Goal: Information Seeking & Learning: Find specific page/section

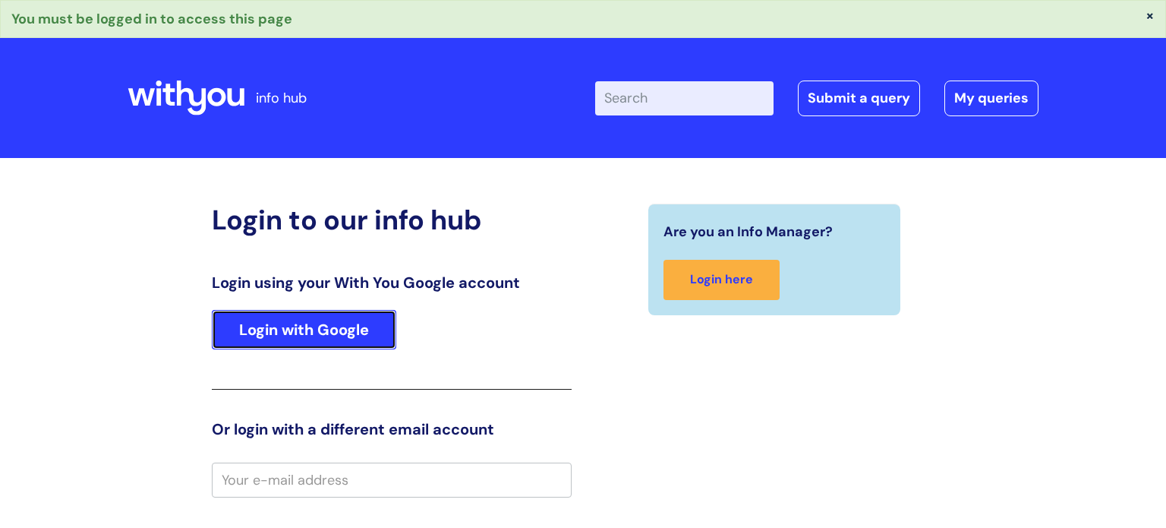
click at [334, 332] on link "Login with Google" at bounding box center [304, 329] width 185 height 39
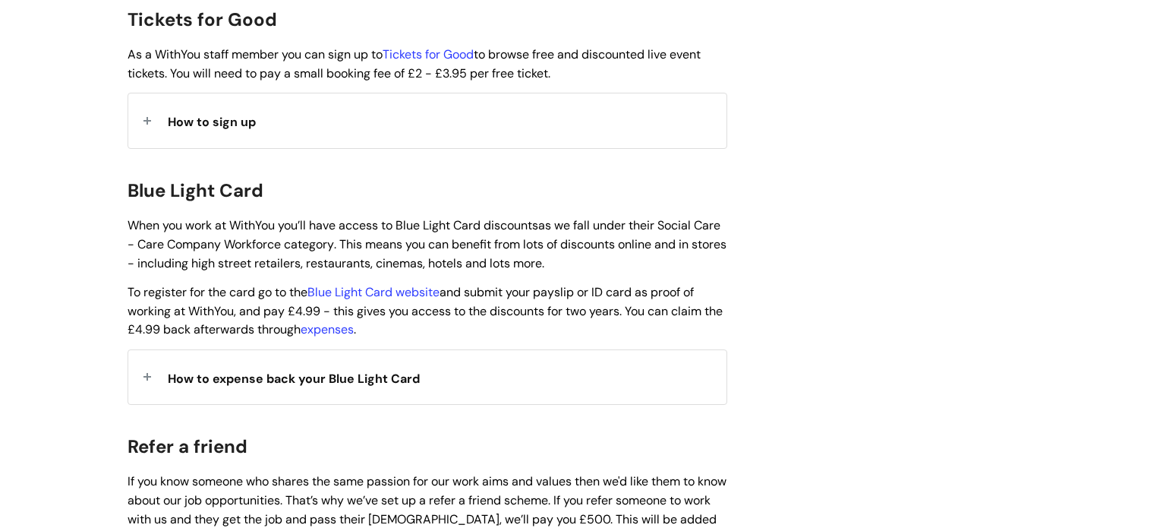
scroll to position [1474, 0]
click at [314, 370] on span "How to expense back your Blue Light Card" at bounding box center [294, 378] width 252 height 16
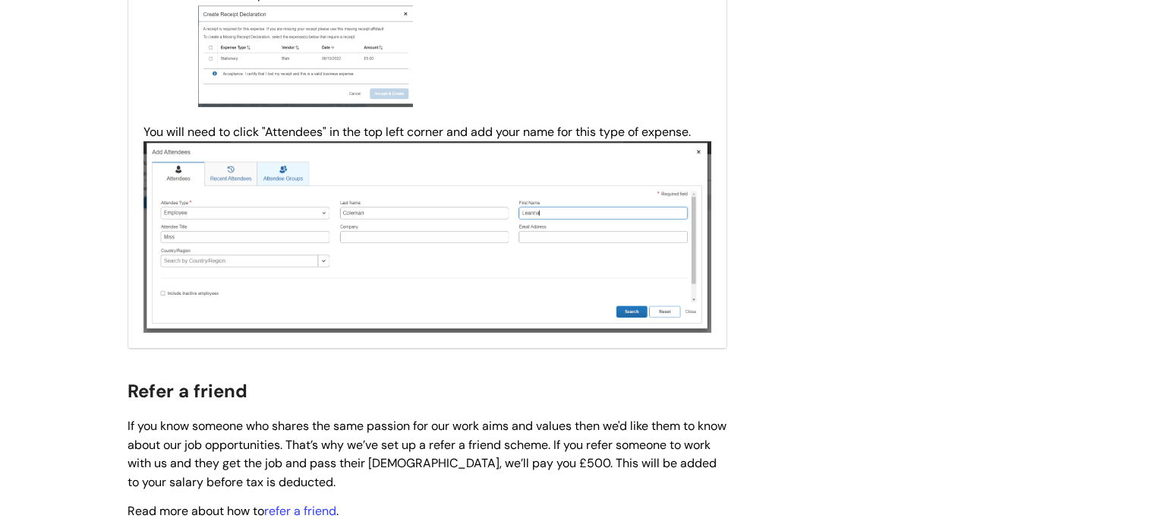
scroll to position [2700, 0]
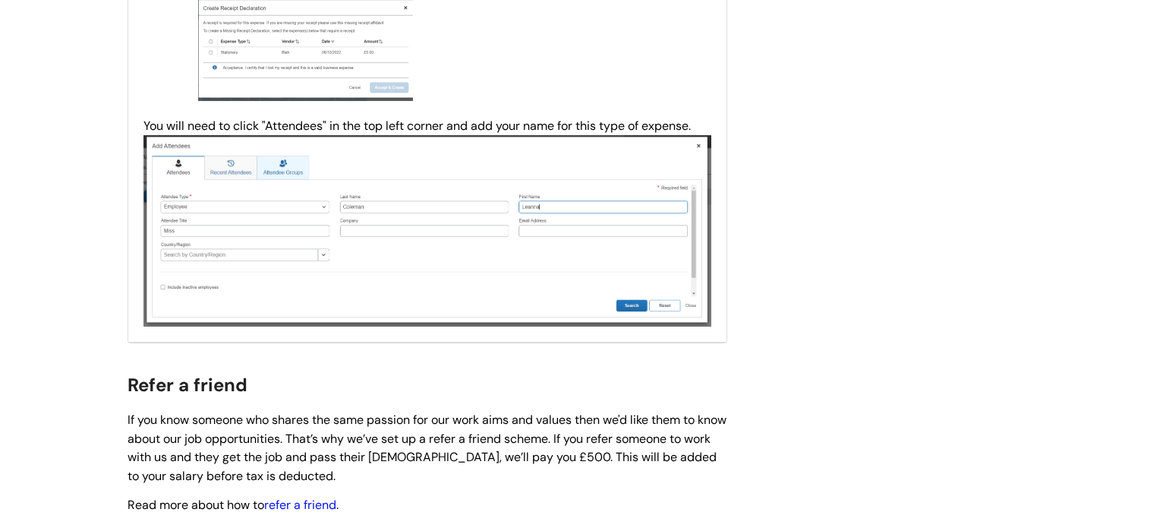
click at [301, 503] on link "refer a friend" at bounding box center [300, 505] width 72 height 16
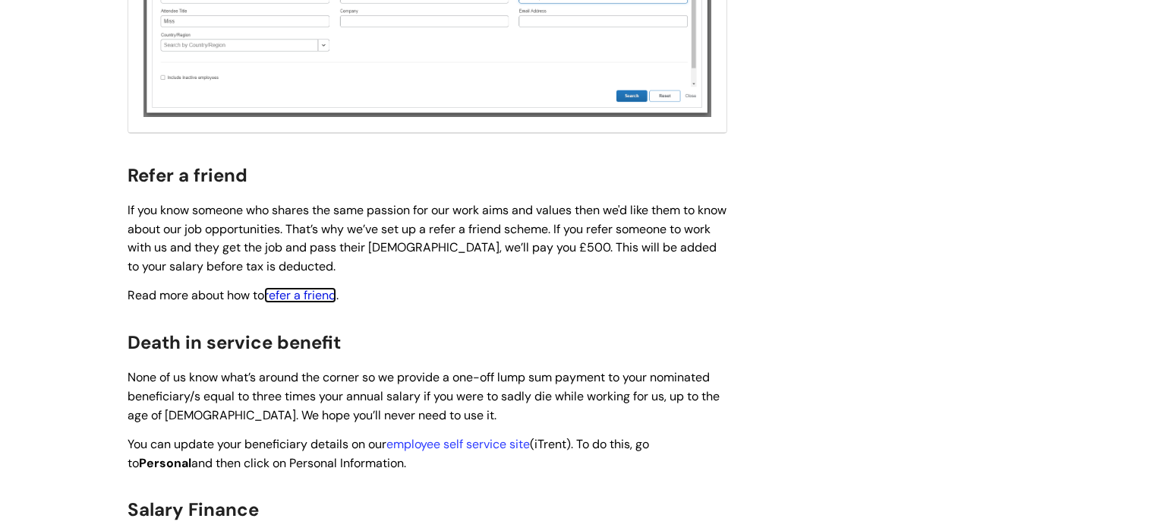
scroll to position [2910, 0]
click at [453, 443] on link "employee self service site" at bounding box center [458, 443] width 144 height 16
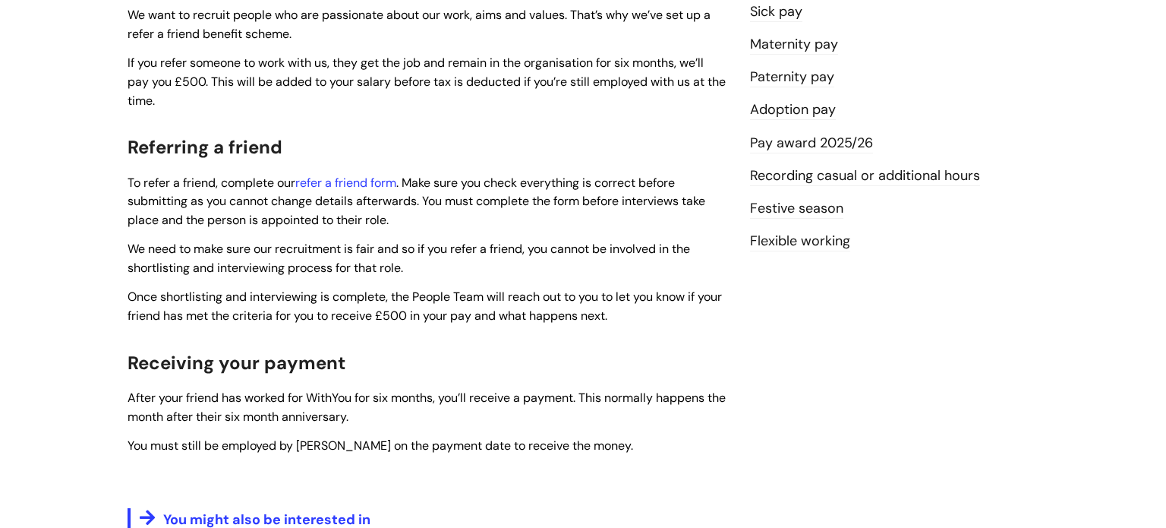
scroll to position [456, 0]
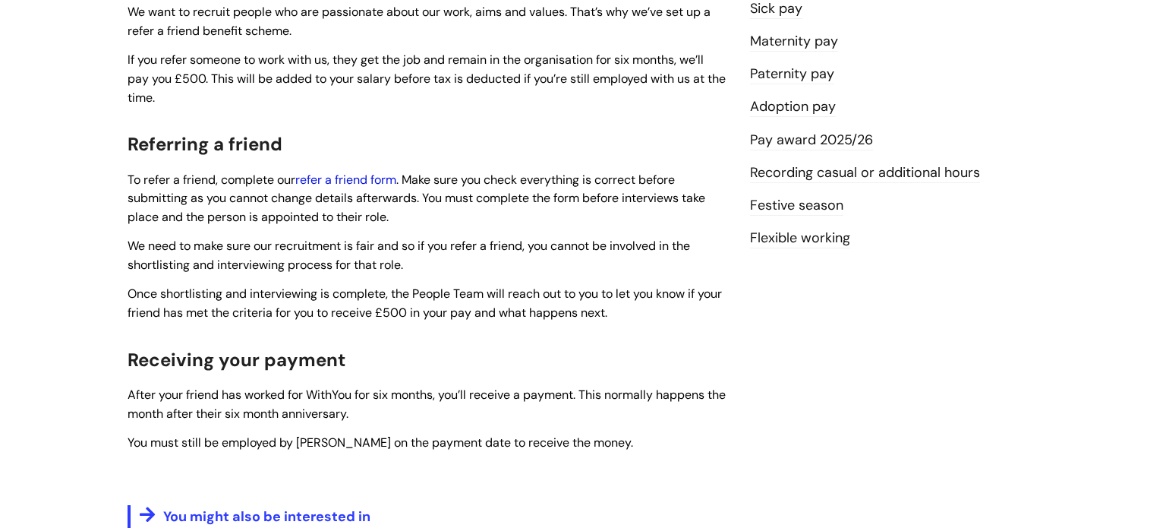
click at [377, 183] on link "refer a friend form" at bounding box center [345, 180] width 101 height 16
